Goal: Task Accomplishment & Management: Complete application form

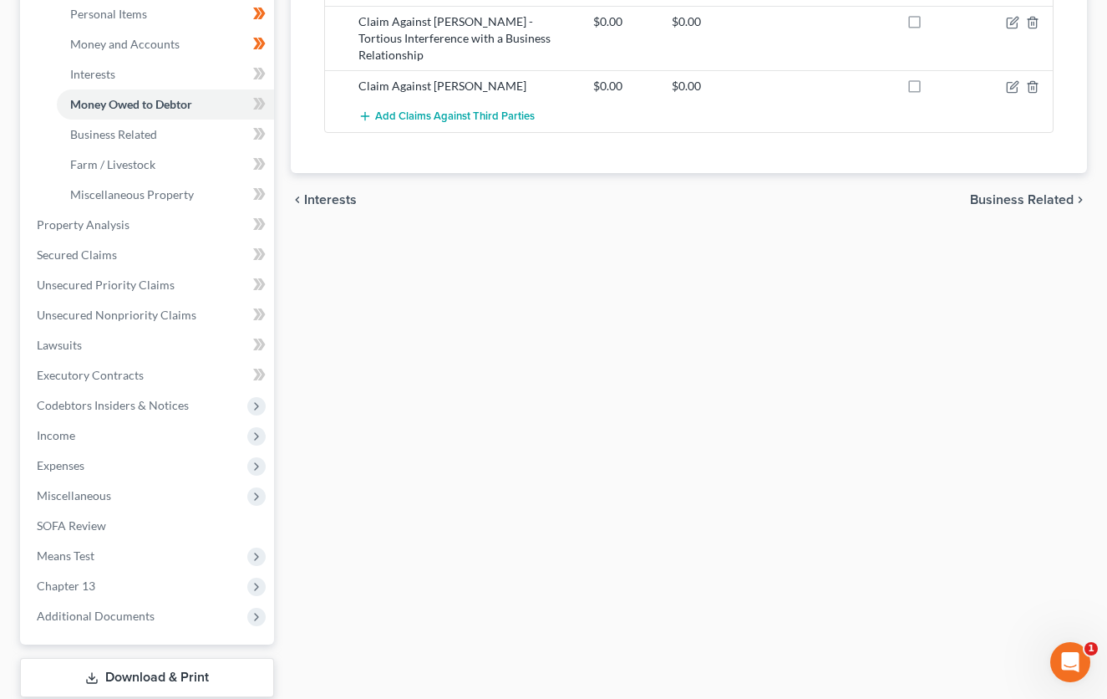
scroll to position [26, 0]
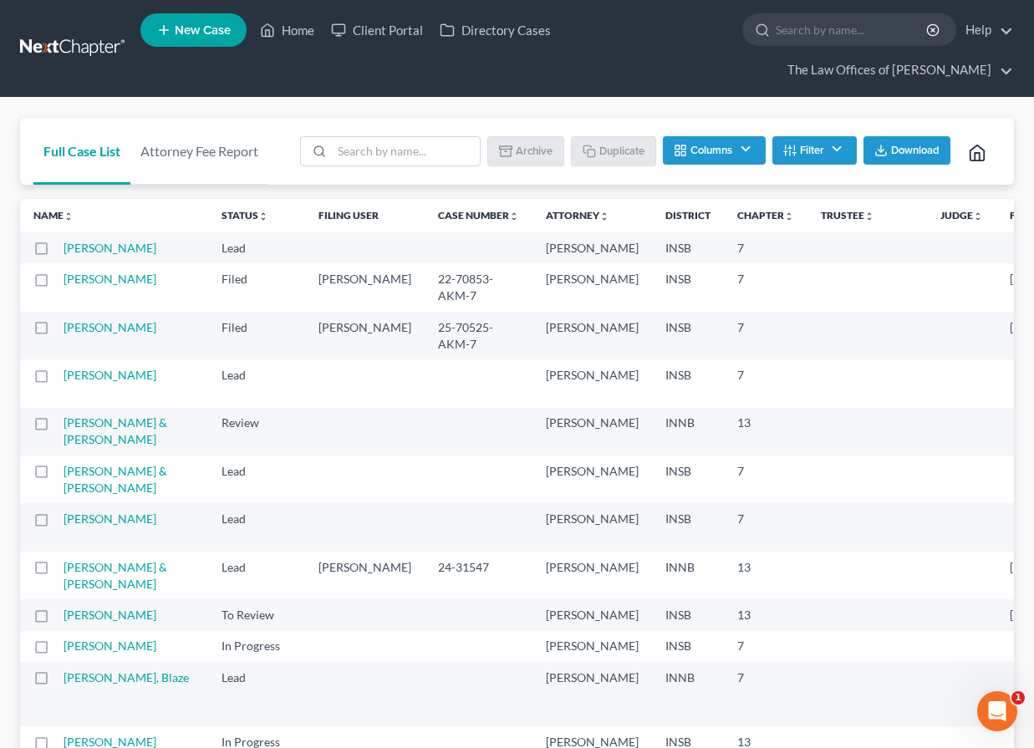
click at [43, 43] on link at bounding box center [73, 48] width 107 height 30
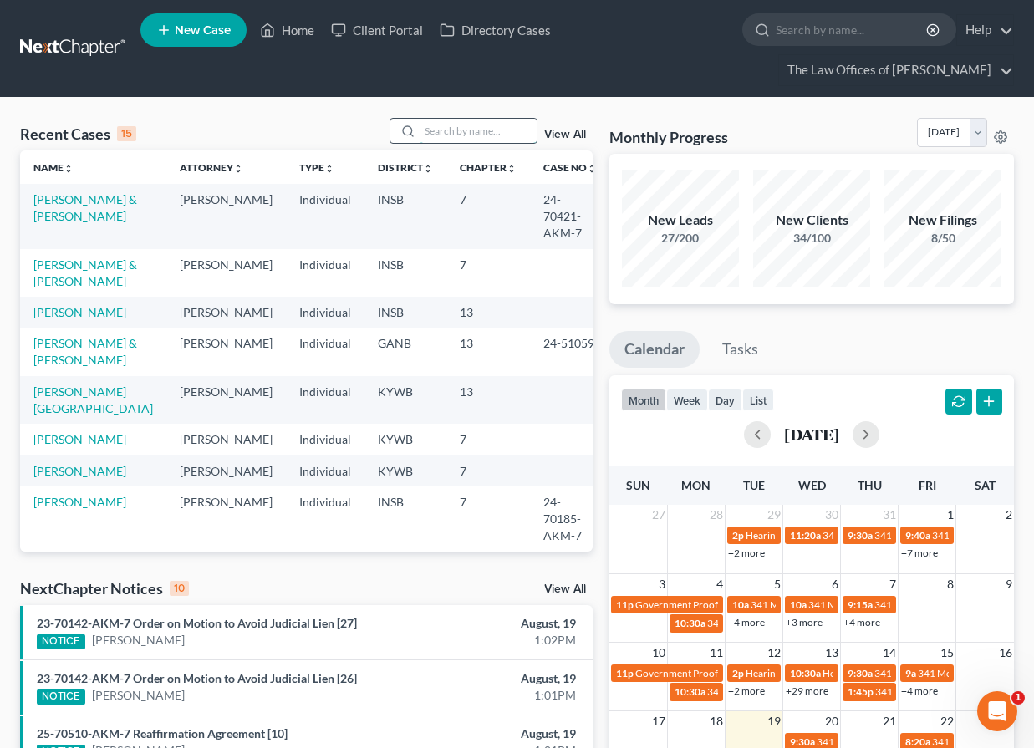
click at [435, 132] on input "search" at bounding box center [477, 131] width 117 height 24
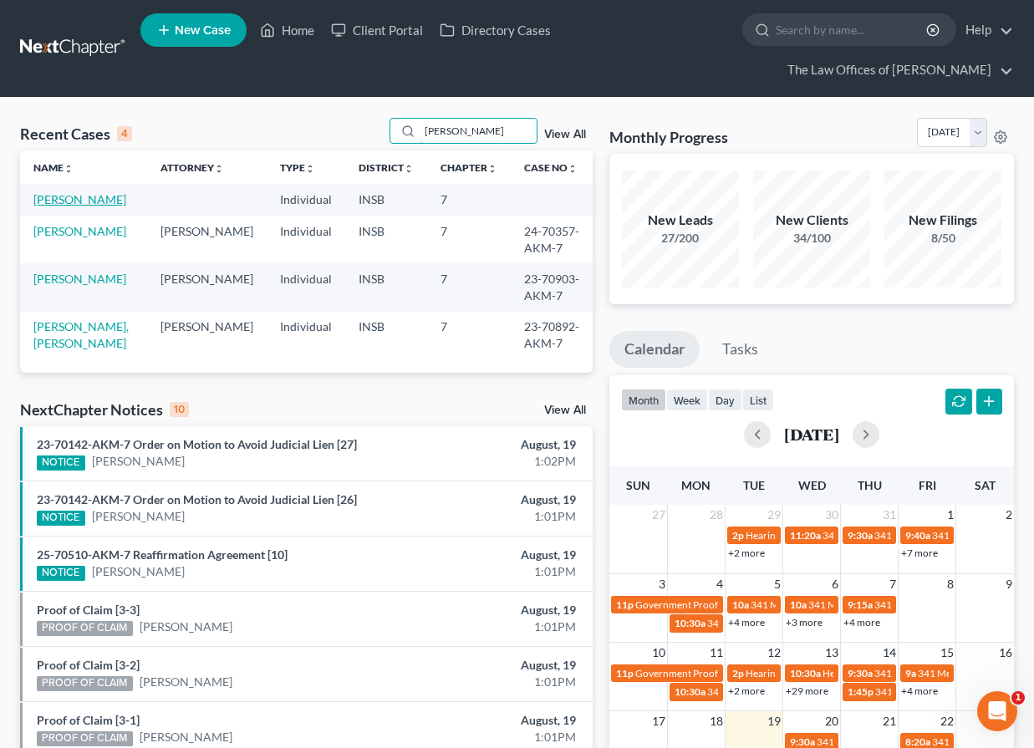
type input "beck"
click at [56, 196] on link "Beck, Shauna" at bounding box center [79, 199] width 93 height 14
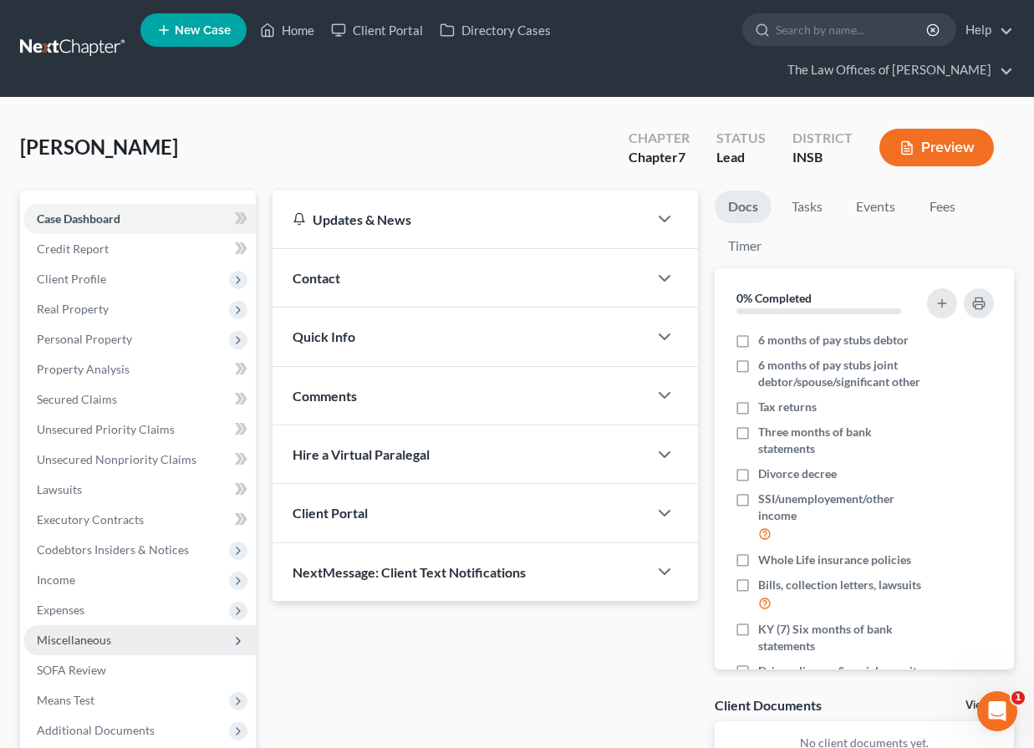
scroll to position [56, 0]
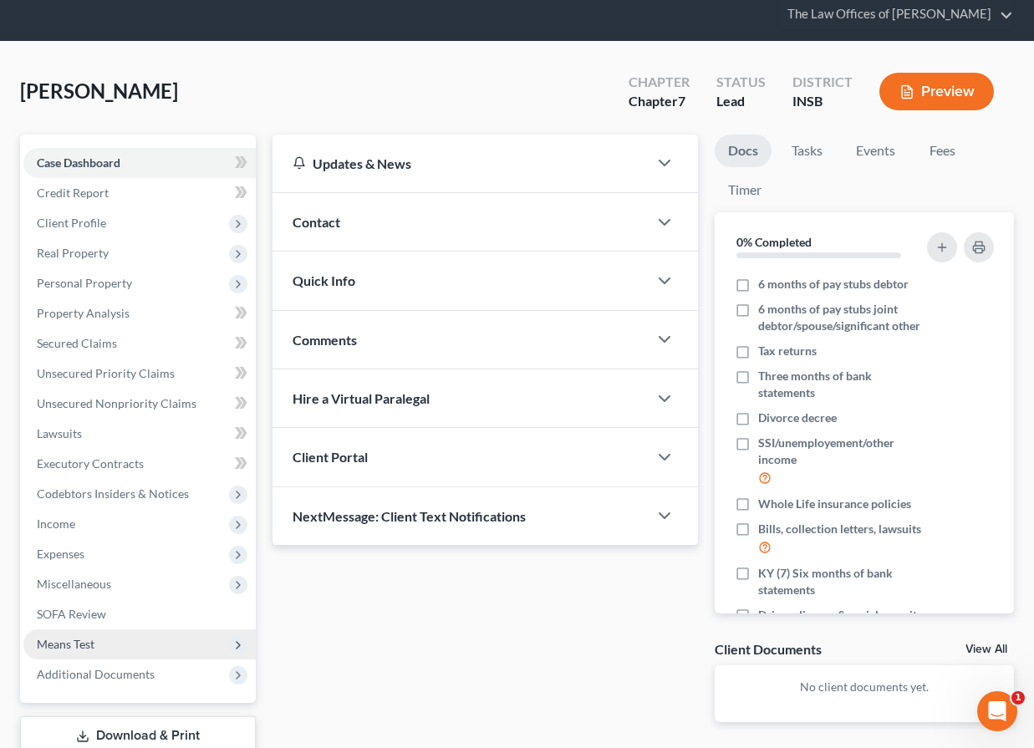
click at [84, 635] on span "Means Test" at bounding box center [139, 644] width 232 height 30
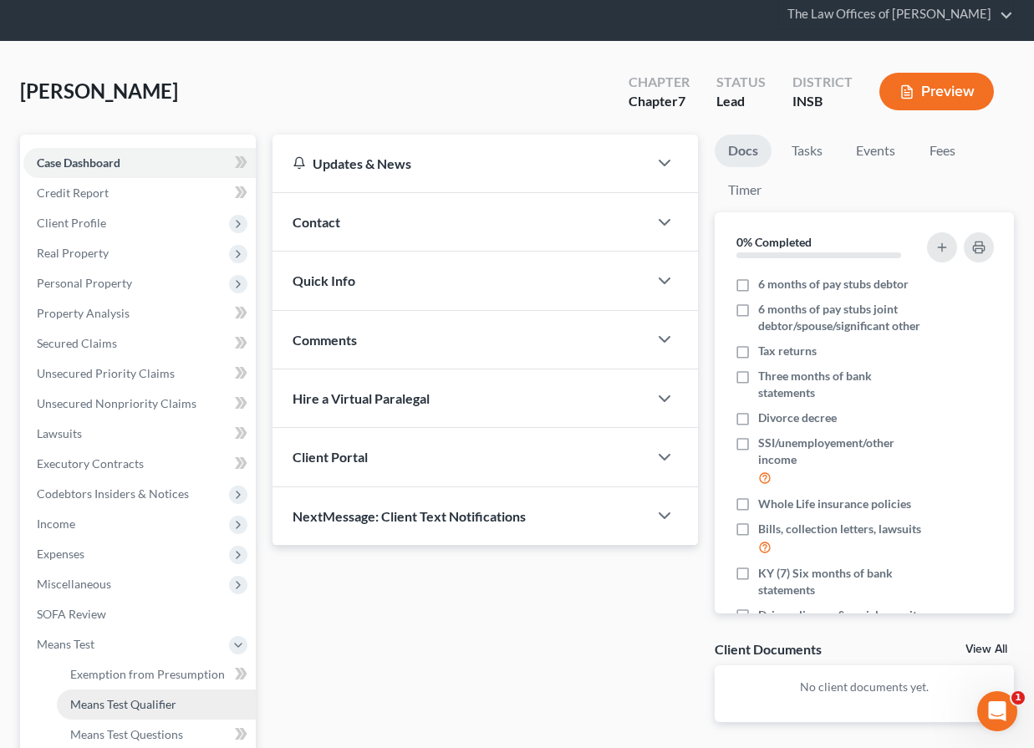
click at [133, 708] on span "Means Test Qualifier" at bounding box center [123, 704] width 106 height 14
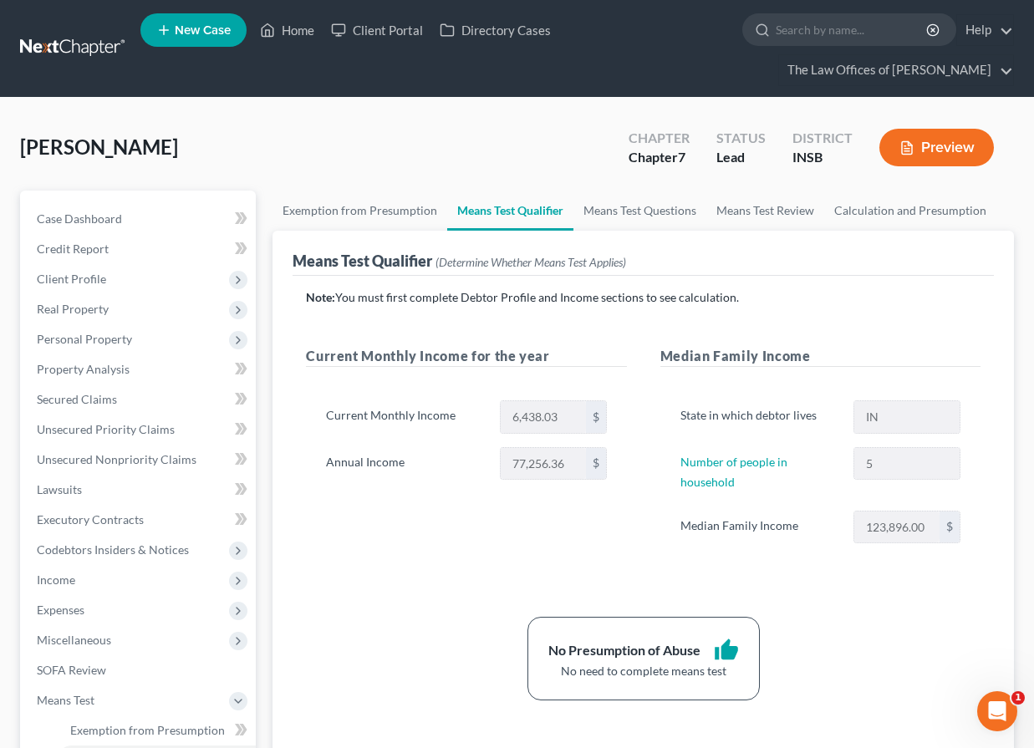
scroll to position [223, 0]
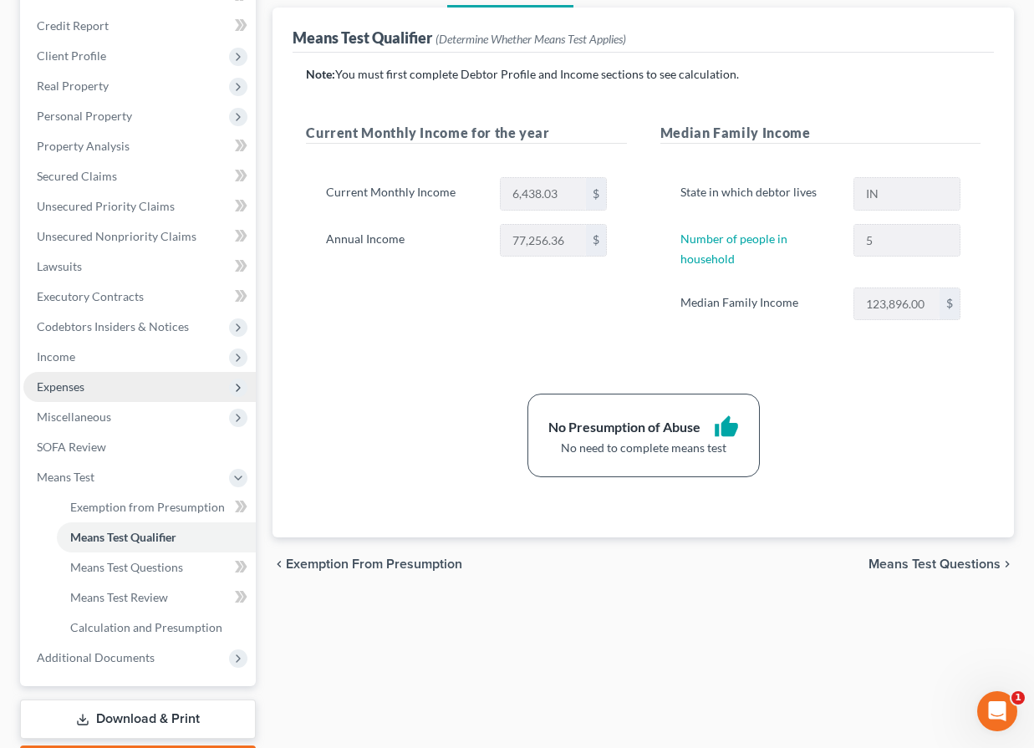
click at [88, 383] on span "Expenses" at bounding box center [139, 387] width 232 height 30
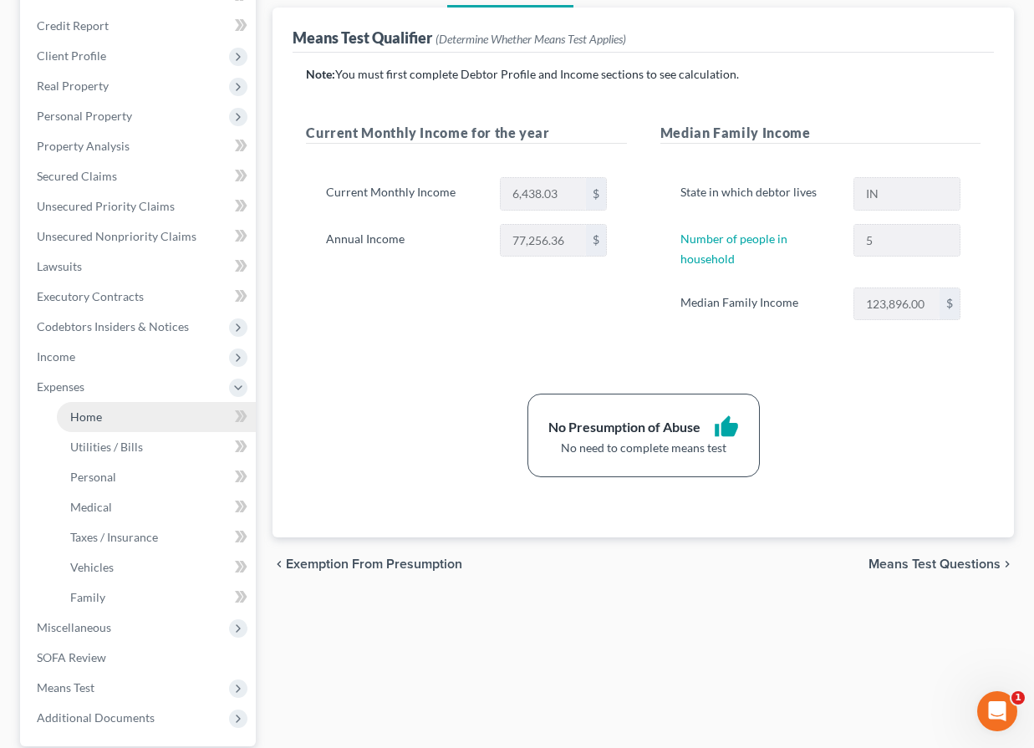
click at [94, 413] on span "Home" at bounding box center [86, 416] width 32 height 14
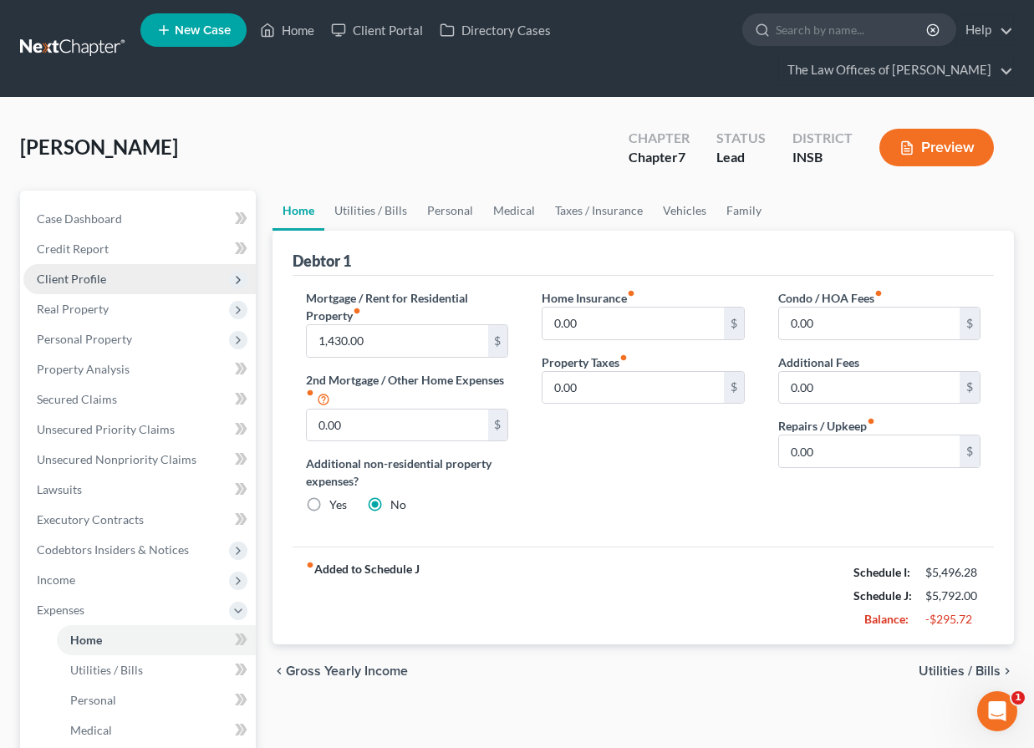
click at [93, 284] on span "Client Profile" at bounding box center [71, 279] width 69 height 14
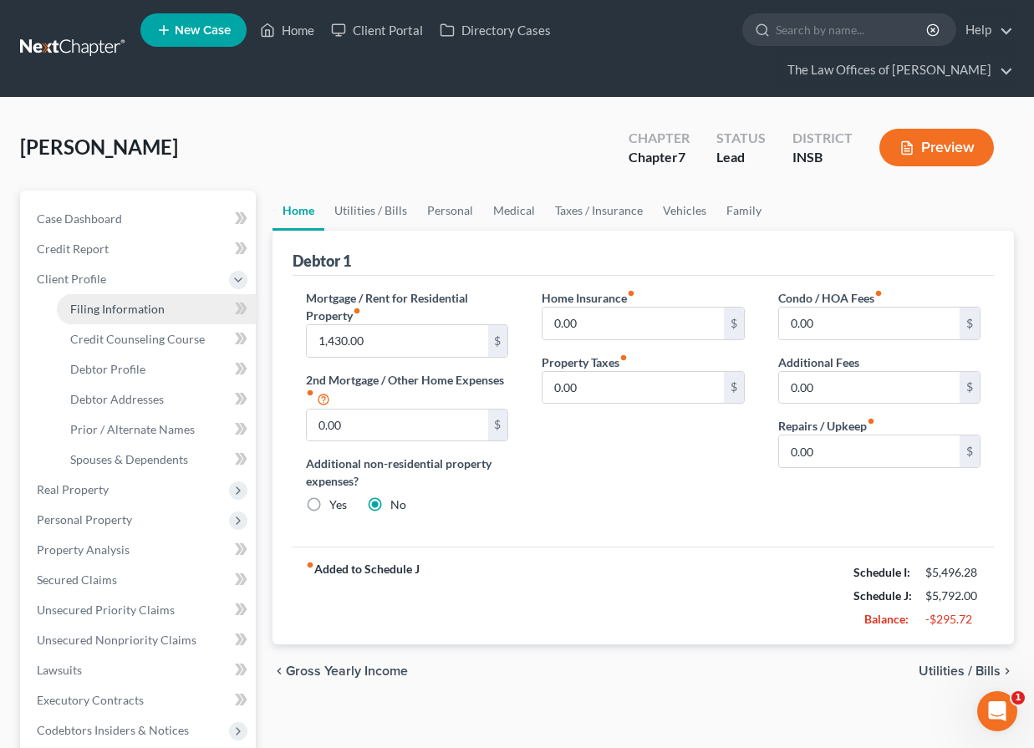
click at [151, 318] on link "Filing Information" at bounding box center [156, 309] width 199 height 30
select select "1"
select select "0"
select select "15"
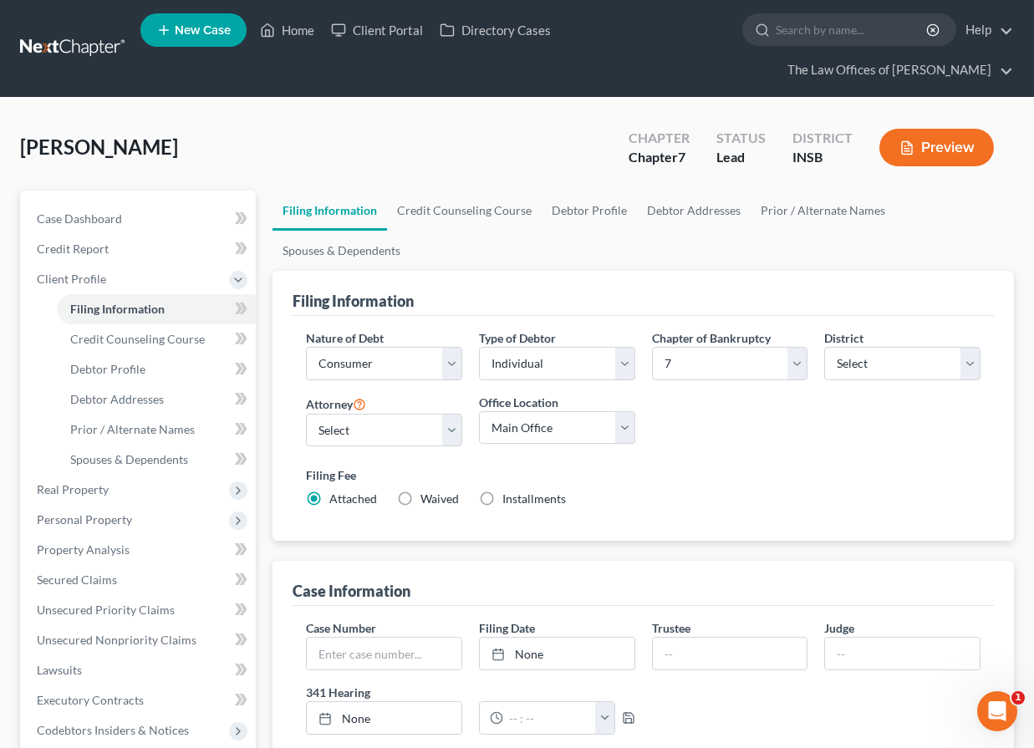
scroll to position [223, 0]
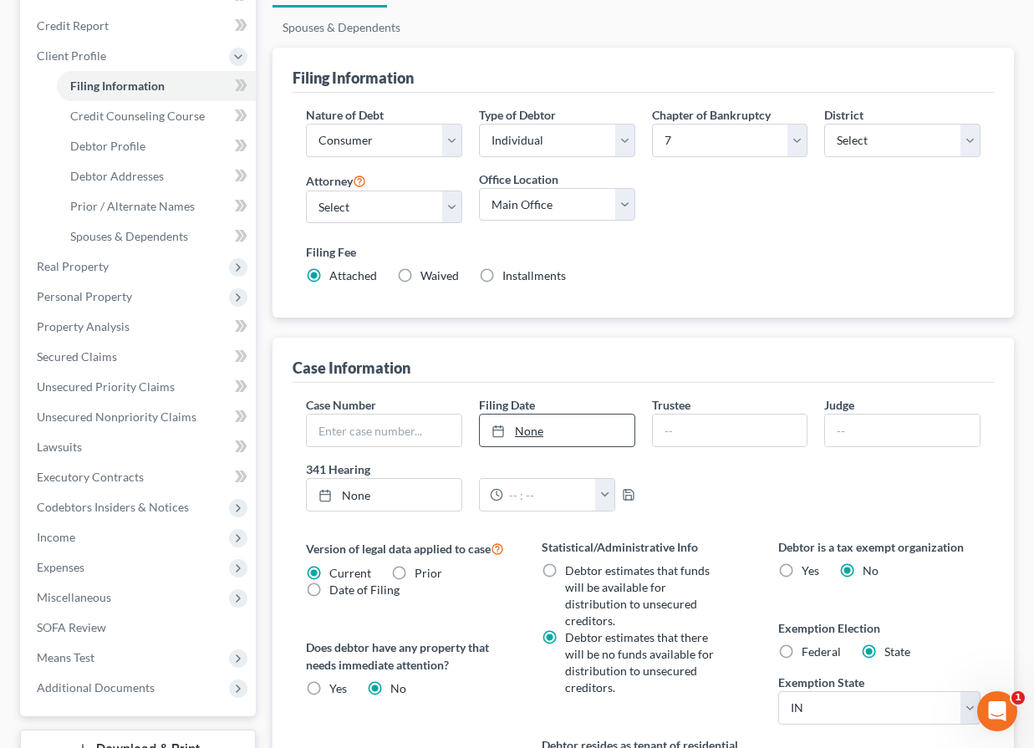
type input "8/19/2025"
click at [510, 427] on div at bounding box center [502, 431] width 23 height 14
click at [84, 537] on span "Income" at bounding box center [139, 537] width 232 height 30
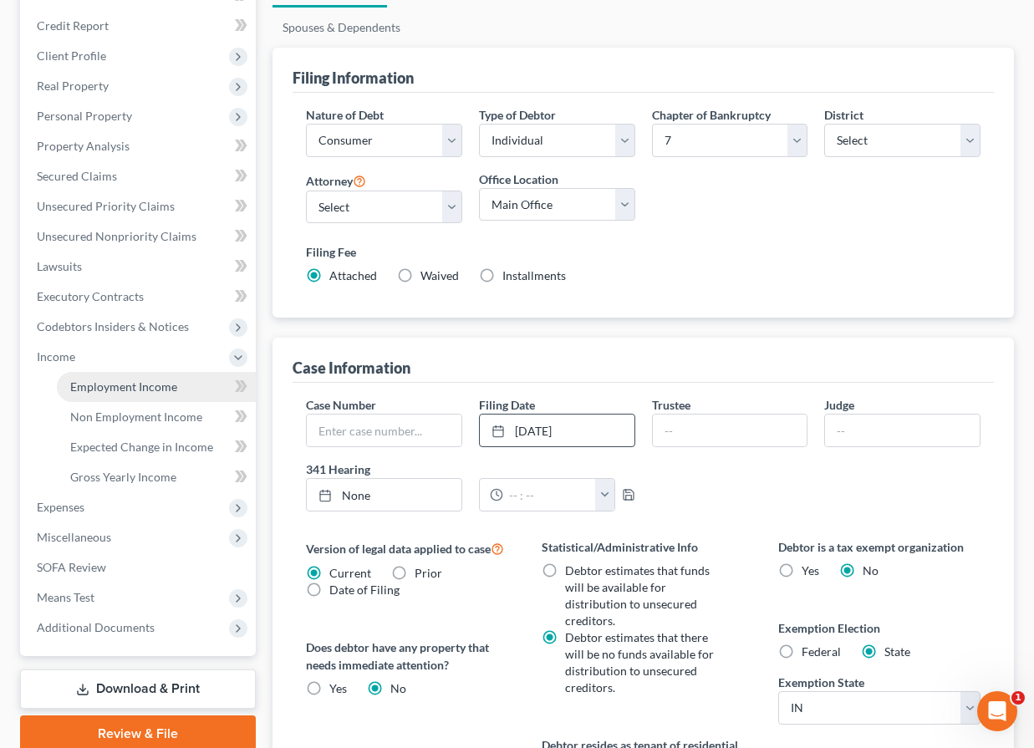
click at [127, 389] on span "Employment Income" at bounding box center [123, 386] width 107 height 14
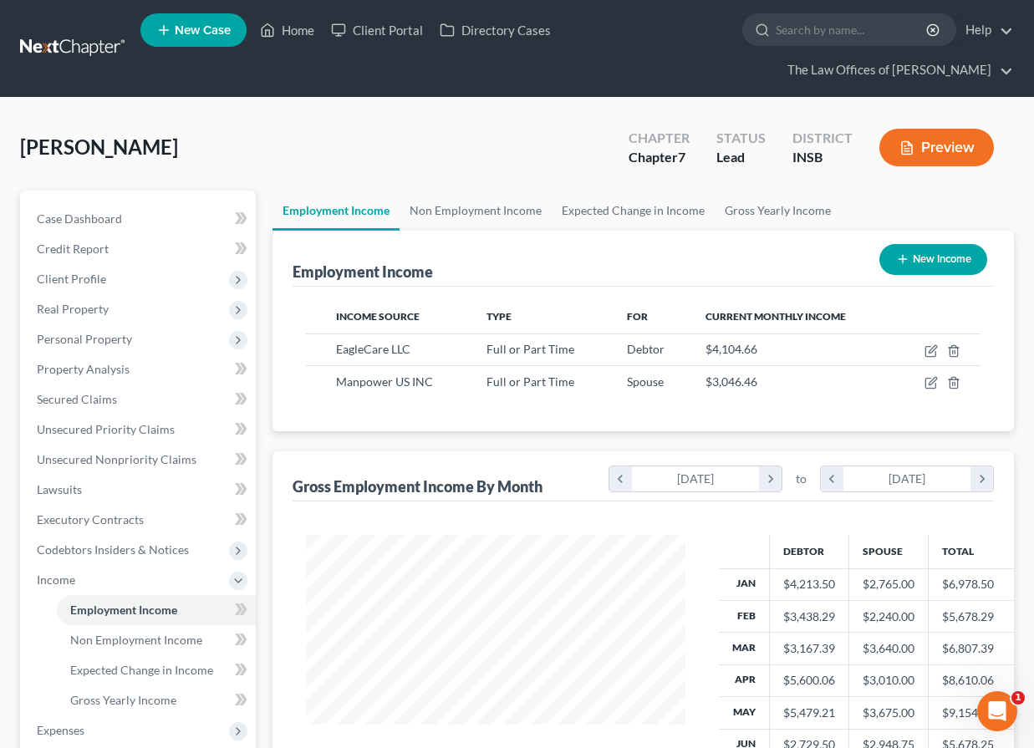
scroll to position [56, 0]
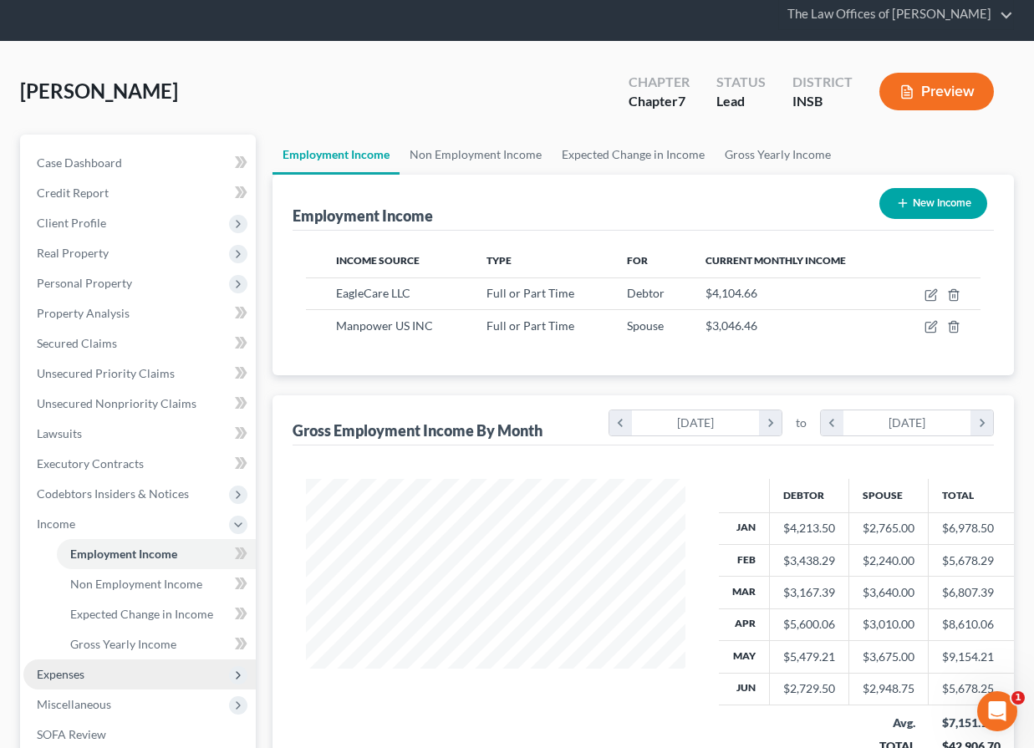
click at [90, 663] on span "Expenses" at bounding box center [139, 674] width 232 height 30
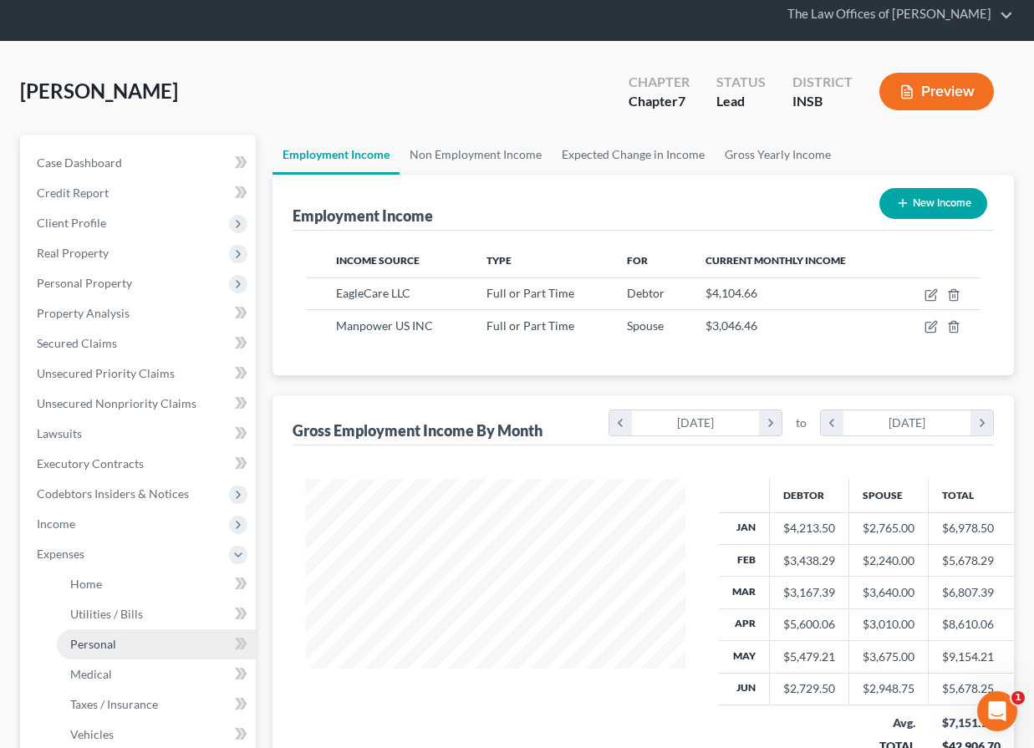
click at [104, 648] on span "Personal" at bounding box center [93, 644] width 46 height 14
